Goal: Task Accomplishment & Management: Use online tool/utility

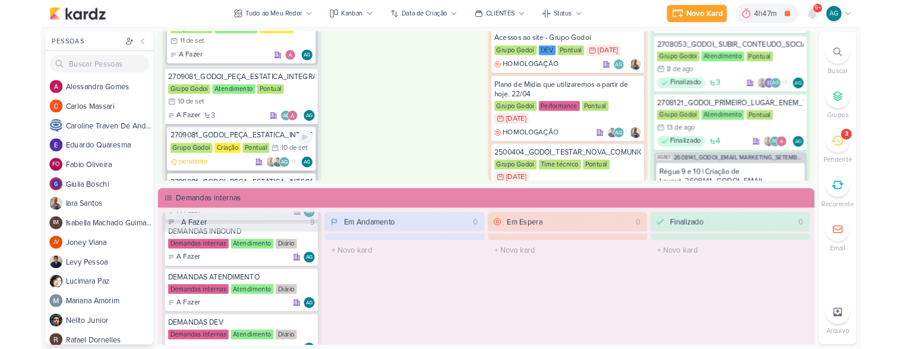
scroll to position [462, 0]
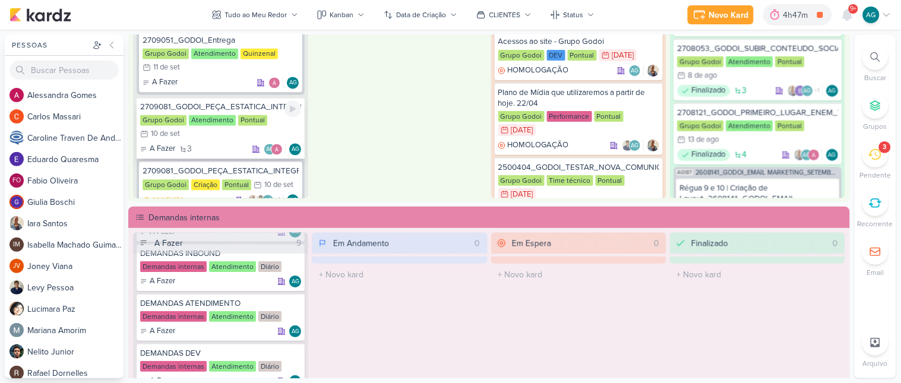
click at [244, 102] on div "2709081_GODOI_PEÇA_ESTATICA_INTEGRAÇÃO" at bounding box center [220, 107] width 161 height 11
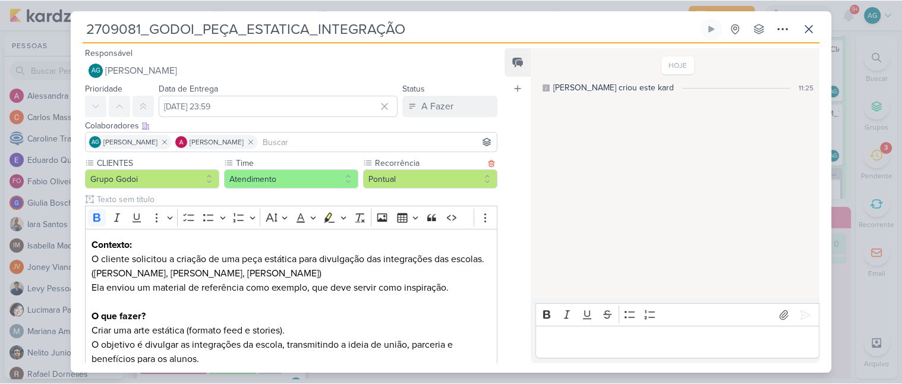
scroll to position [66, 0]
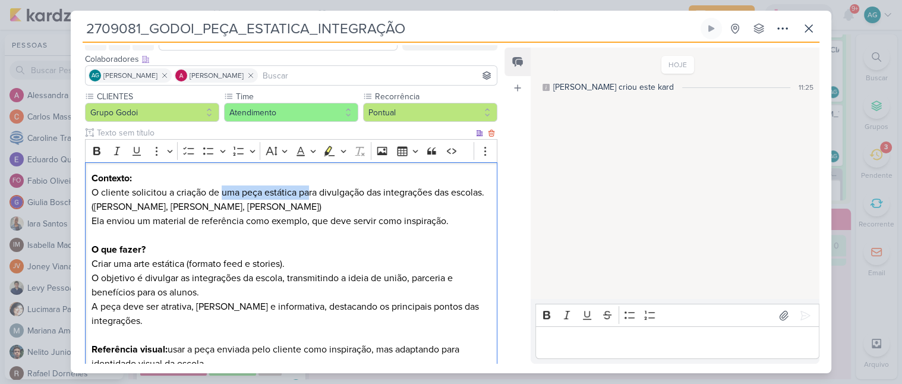
drag, startPoint x: 223, startPoint y: 193, endPoint x: 311, endPoint y: 188, distance: 88.0
click at [311, 188] on p "Contexto: O cliente solicitou a criação de uma peça estática para divulgação da…" at bounding box center [291, 206] width 399 height 71
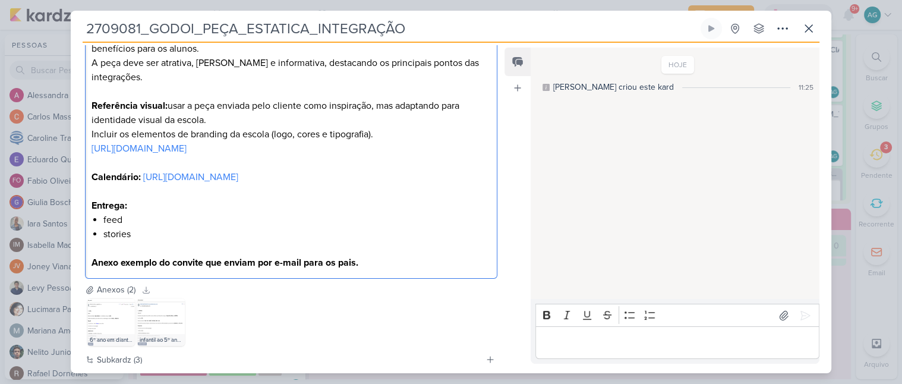
scroll to position [330, 0]
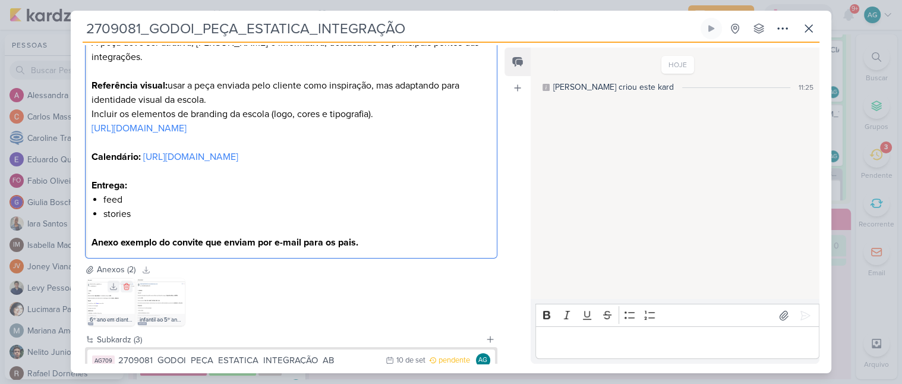
click at [123, 314] on img at bounding box center [111, 302] width 48 height 48
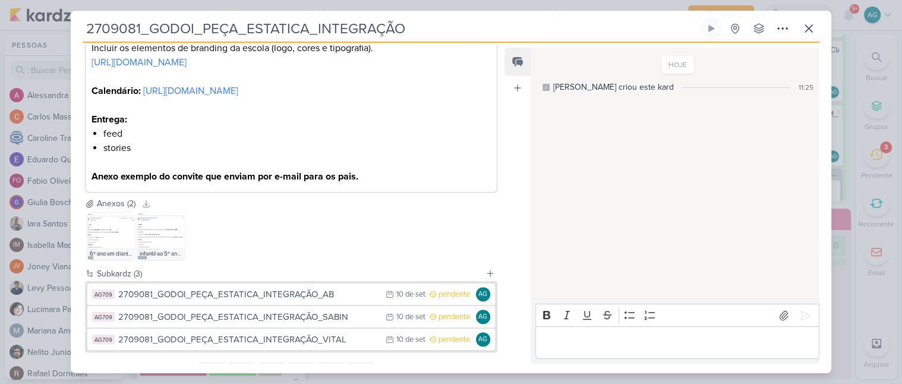
scroll to position [462, 0]
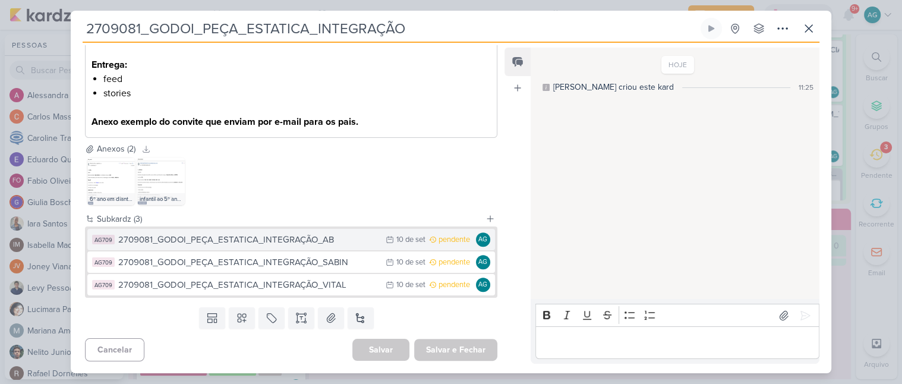
click at [301, 242] on div "2709081_GODOI_PEÇA_ESTATICA_INTEGRAÇÃO_AB" at bounding box center [248, 240] width 261 height 14
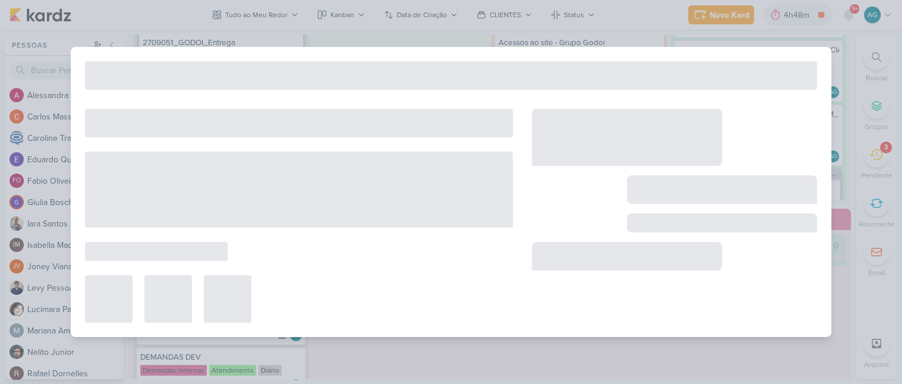
type input "2709081_GODOI_PEÇA_ESTATICA_INTEGRAÇÃO_AB"
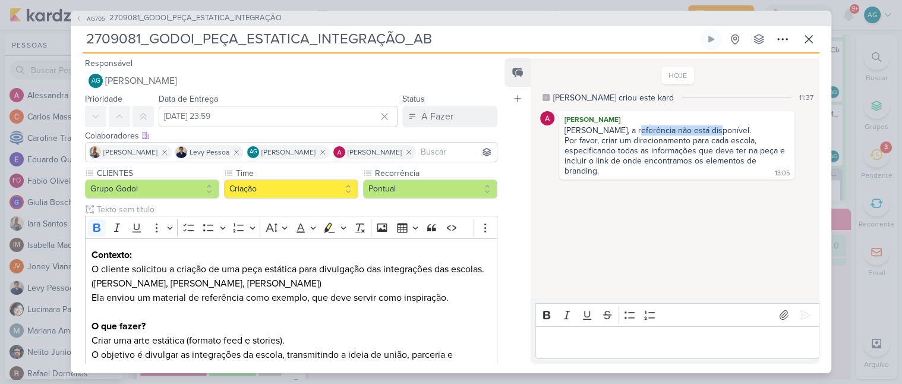
drag, startPoint x: 626, startPoint y: 133, endPoint x: 714, endPoint y: 131, distance: 88.0
click at [714, 131] on div "[PERSON_NAME], a referência não está disponível." at bounding box center [677, 130] width 225 height 10
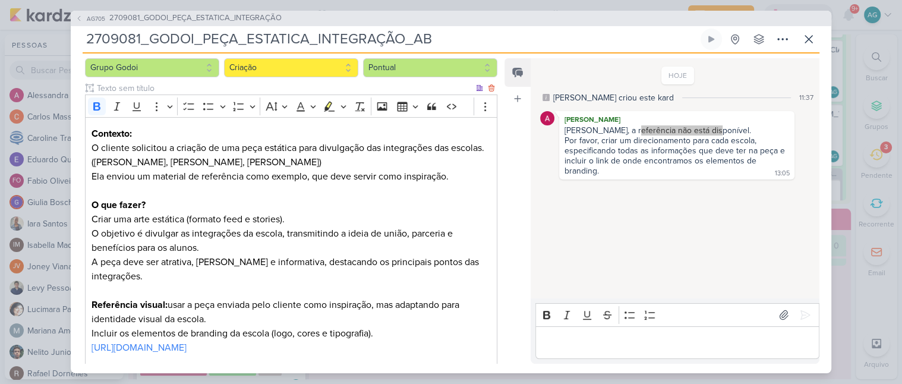
scroll to position [132, 0]
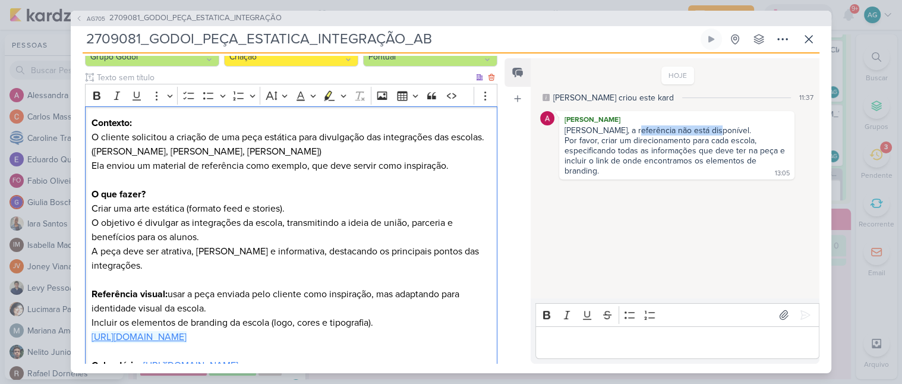
click at [187, 331] on link "[URL][DOMAIN_NAME]" at bounding box center [139, 337] width 95 height 12
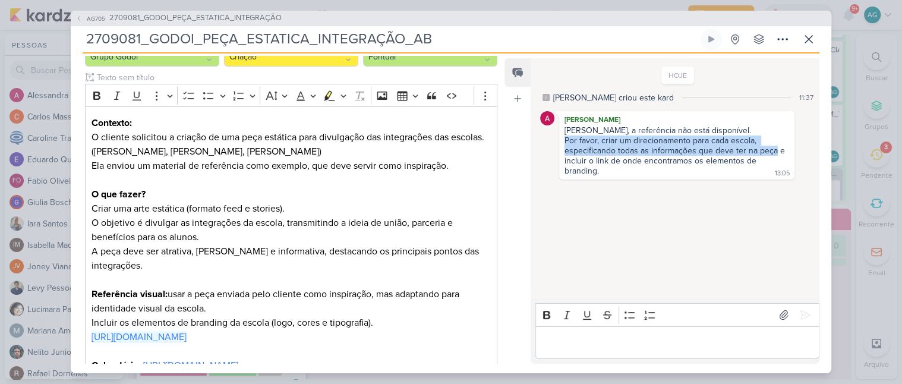
drag, startPoint x: 566, startPoint y: 141, endPoint x: 775, endPoint y: 152, distance: 209.4
click at [775, 152] on div "Por favor, criar um direcionamento para cada escola, especificando todas as inf…" at bounding box center [676, 155] width 223 height 40
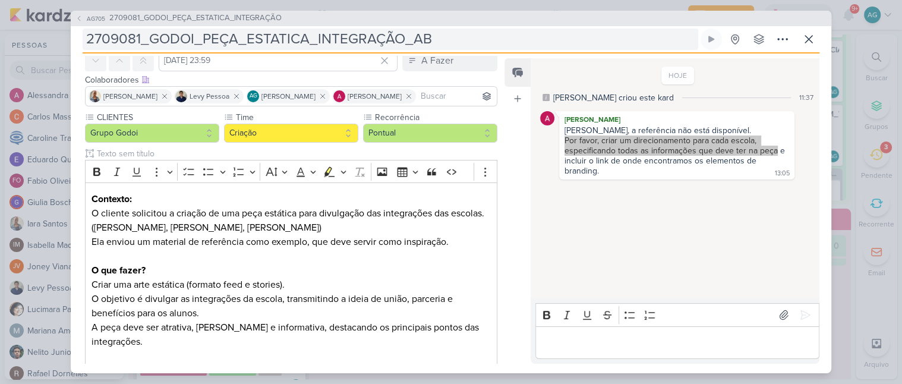
scroll to position [54, 0]
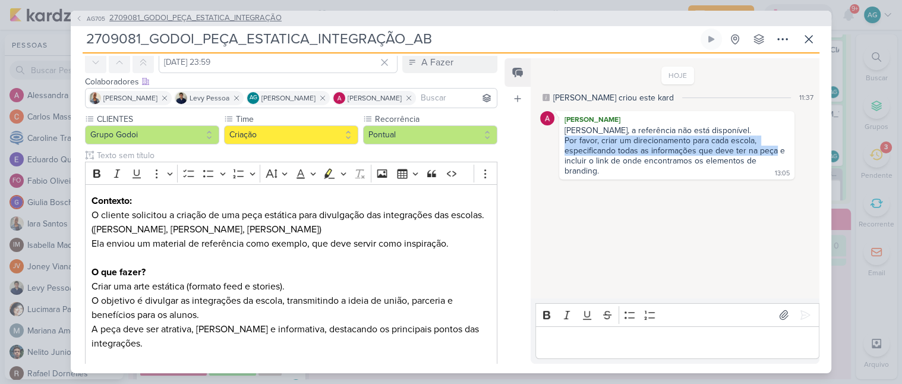
click at [226, 18] on span "2709081_GODOI_PEÇA_ESTATICA_INTEGRAÇÃO" at bounding box center [195, 18] width 172 height 12
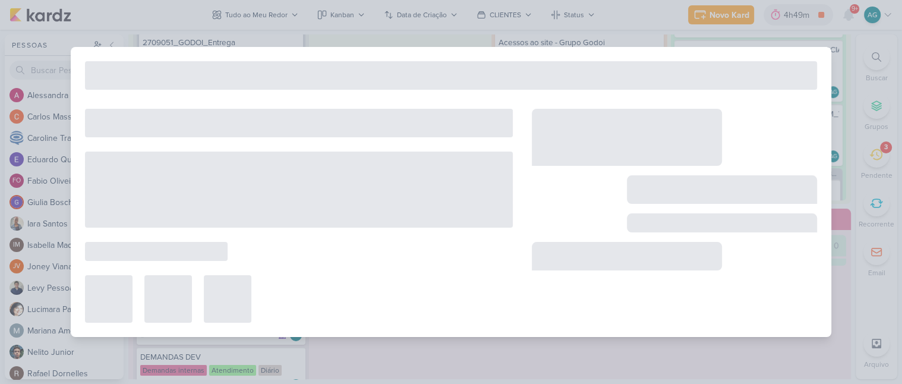
type input "2709081_GODOI_PEÇA_ESTATICA_INTEGRAÇÃO"
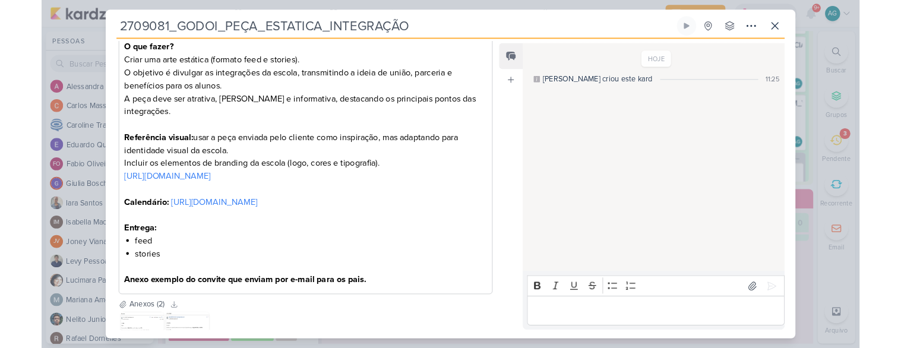
scroll to position [462, 0]
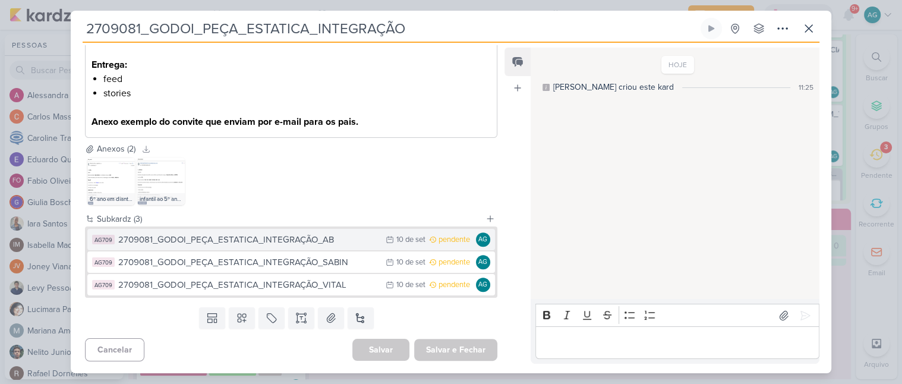
click at [313, 244] on div "2709081_GODOI_PEÇA_ESTATICA_INTEGRAÇÃO_AB" at bounding box center [248, 240] width 261 height 14
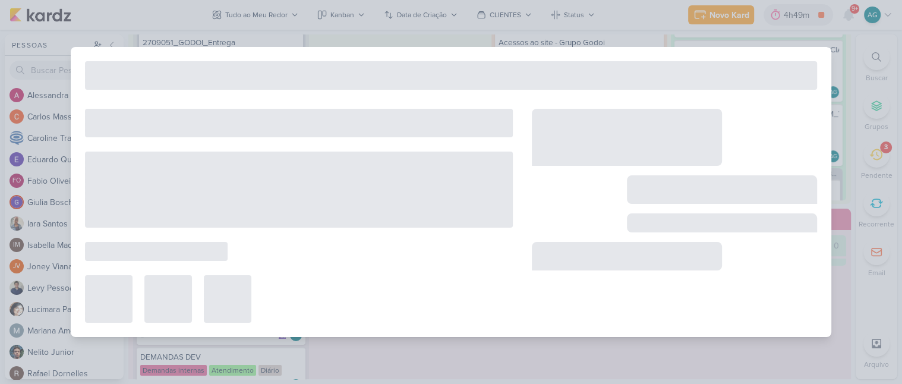
type input "2709081_GODOI_PEÇA_ESTATICA_INTEGRAÇÃO_AB"
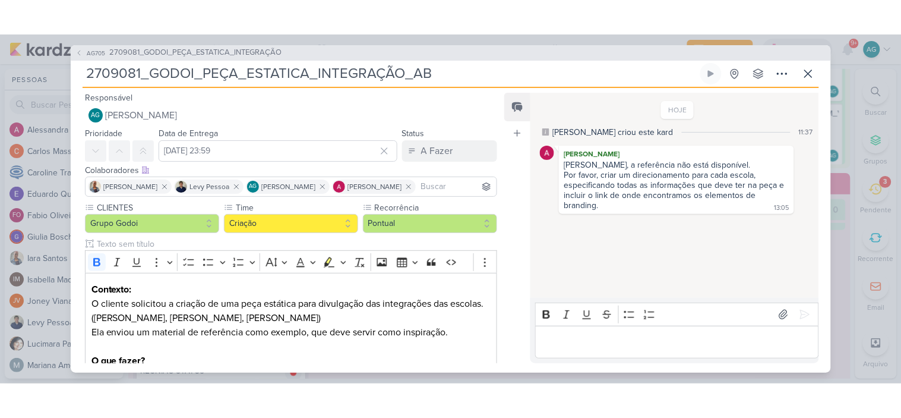
scroll to position [64, 0]
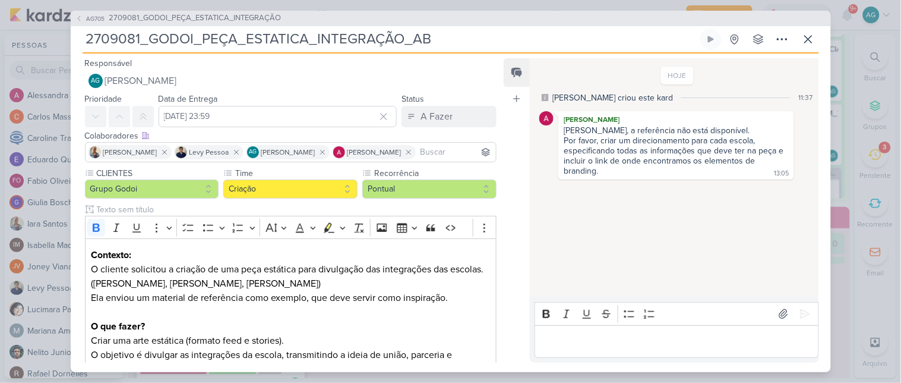
click at [753, 223] on div "HOJE [PERSON_NAME] criou este kard 11:37 [PERSON_NAME] Aline, a referência não …" at bounding box center [674, 178] width 288 height 238
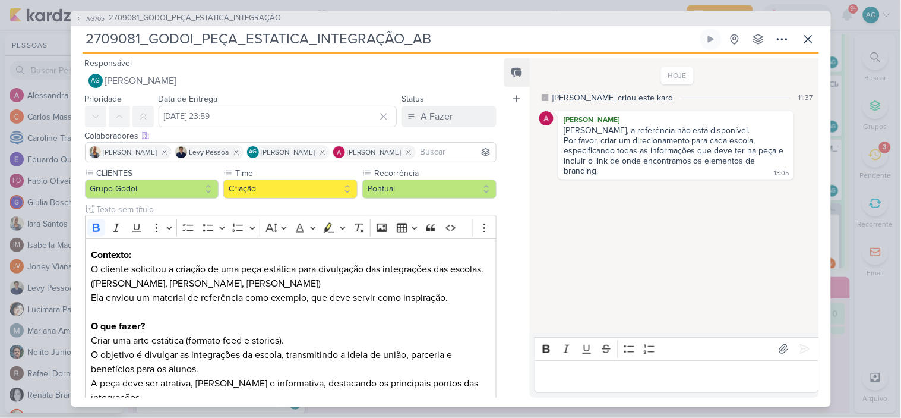
scroll to position [396, 0]
click at [808, 40] on icon at bounding box center [808, 39] width 7 height 7
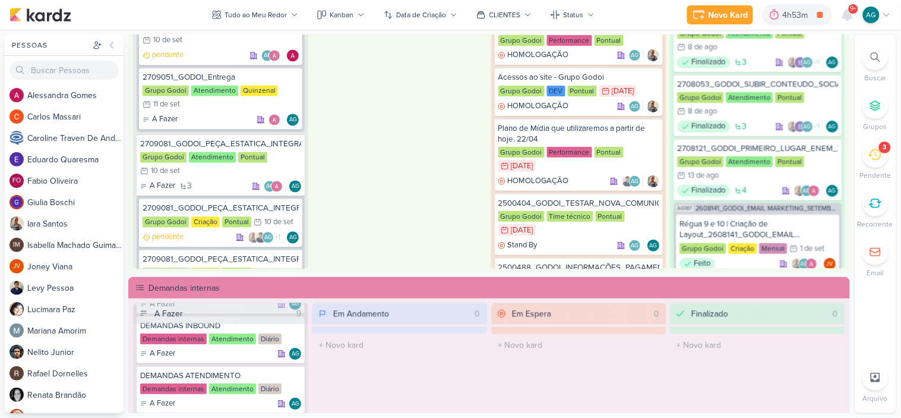
click at [401, 169] on div "Em Andamento 1 2709021_GODOI_AJUSTE_PLANO_DE_MIDIA_VITAL_E_AB Grupo Godoi Perfo…" at bounding box center [399, 94] width 175 height 350
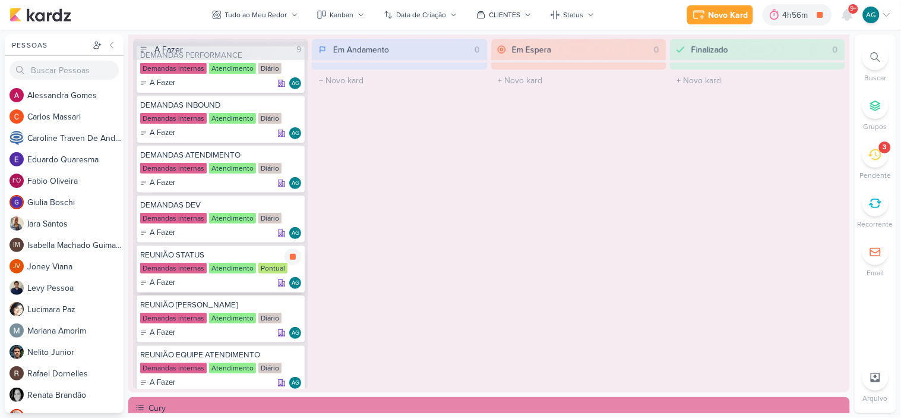
scroll to position [0, 0]
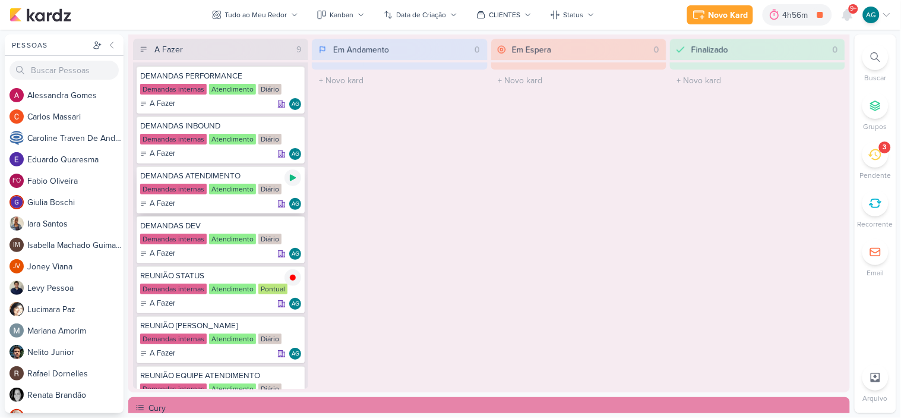
click at [294, 176] on icon at bounding box center [293, 178] width 6 height 7
